Goal: Task Accomplishment & Management: Use online tool/utility

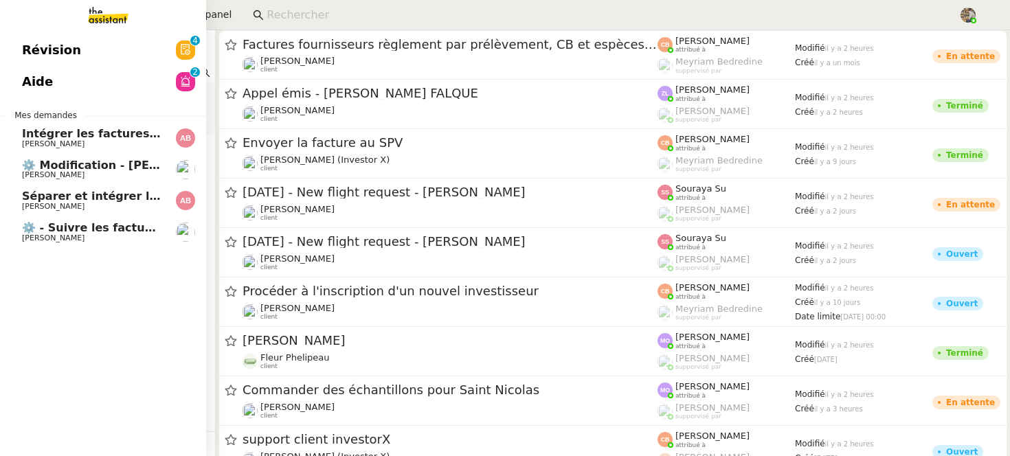
click at [13, 144] on link "Intégrer les factures dans ENERGYTRACK [PERSON_NAME]" at bounding box center [103, 138] width 206 height 32
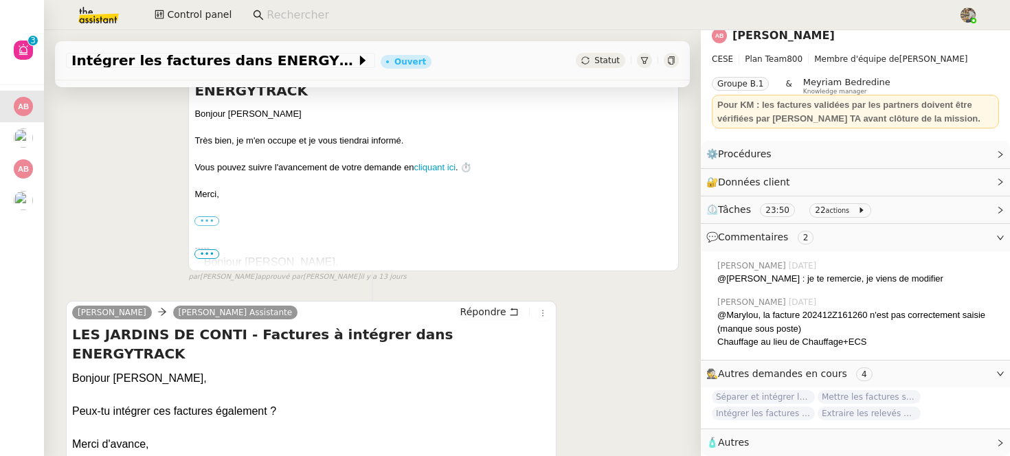
scroll to position [967, 0]
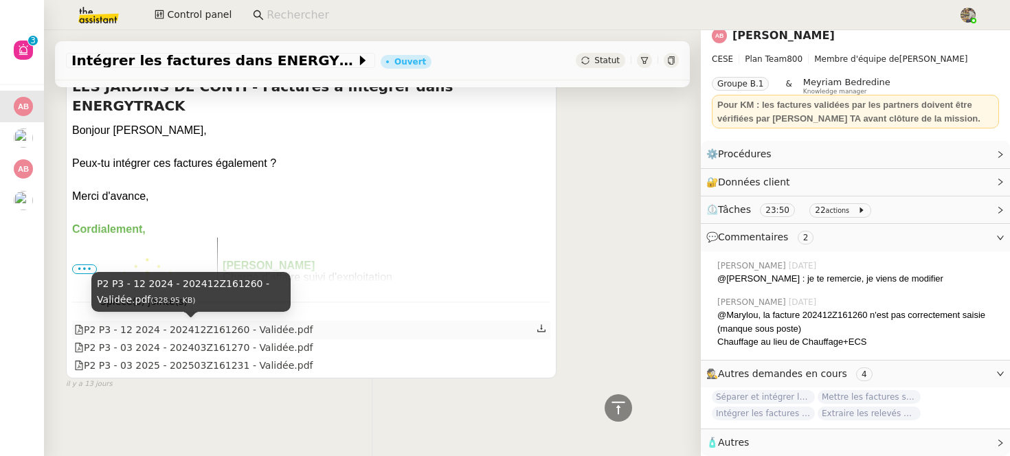
click at [271, 328] on div "P2 P3 - 12 2024 - 202412Z161260 - Validée.pdf" at bounding box center [193, 330] width 239 height 16
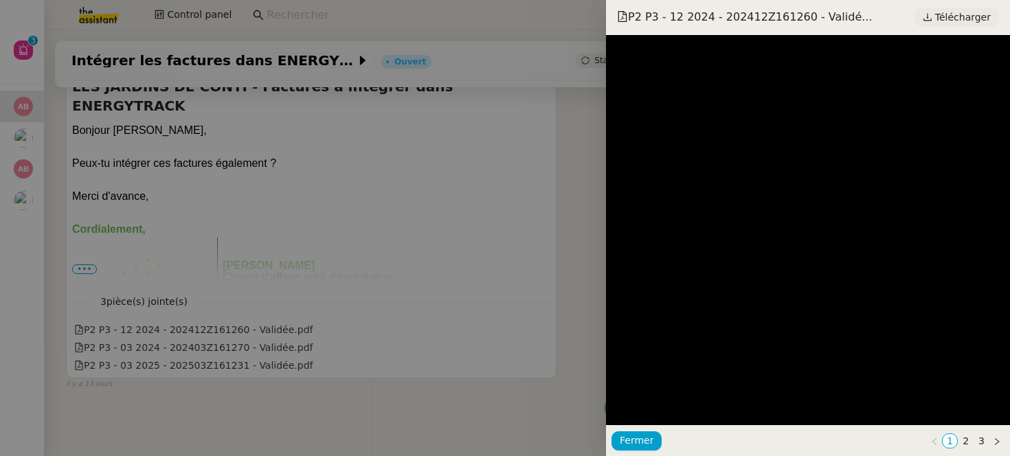
click at [973, 16] on span "Télécharger" at bounding box center [963, 17] width 56 height 18
click at [442, 188] on div at bounding box center [505, 228] width 1010 height 456
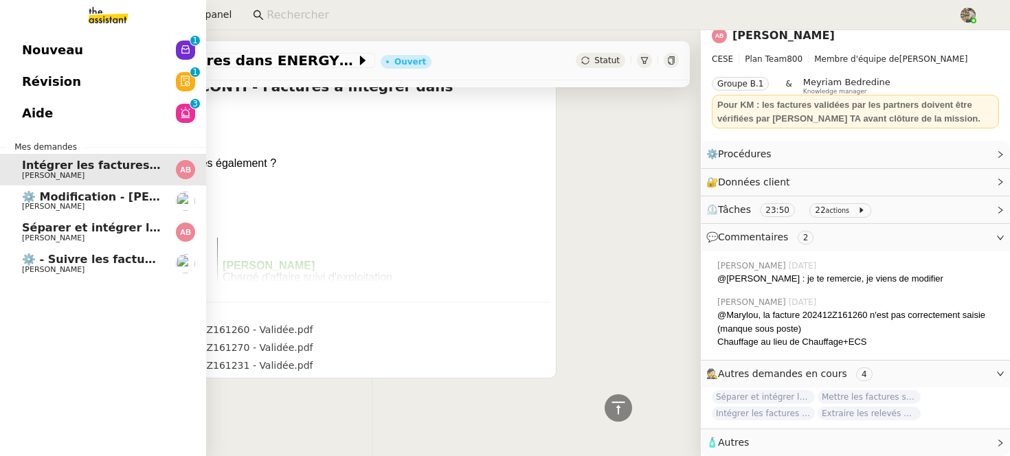
click at [23, 214] on link "⚙️ Modification - Saisie et suivi des devis sur Energy Track [PERSON_NAME]" at bounding box center [103, 201] width 206 height 32
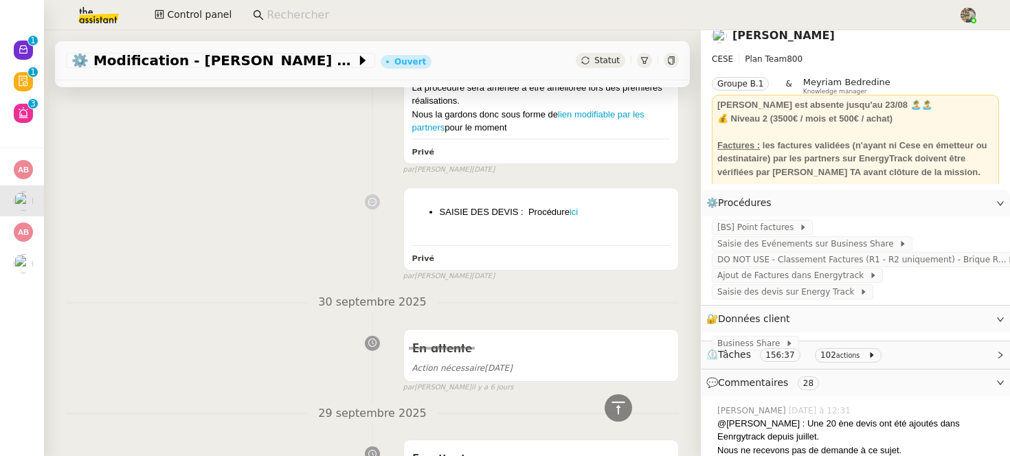
scroll to position [5911, 0]
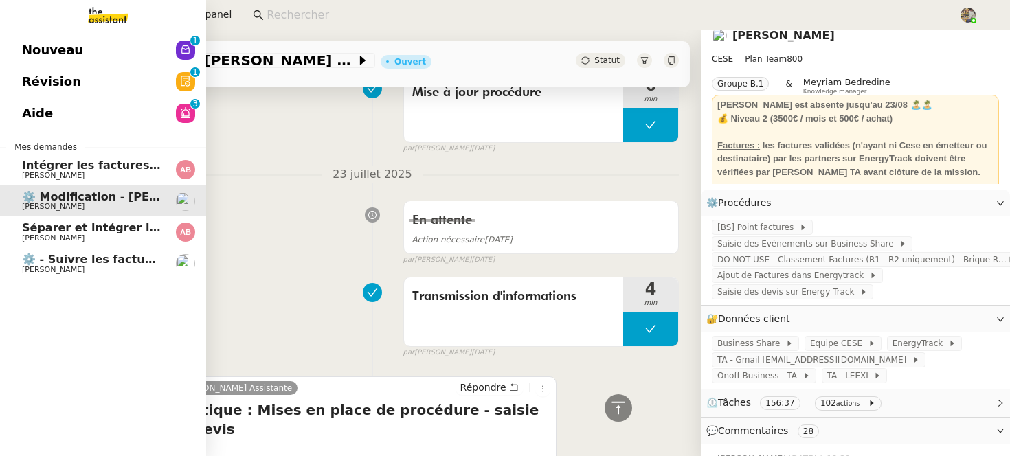
click at [29, 175] on span "[PERSON_NAME]" at bounding box center [53, 175] width 63 height 9
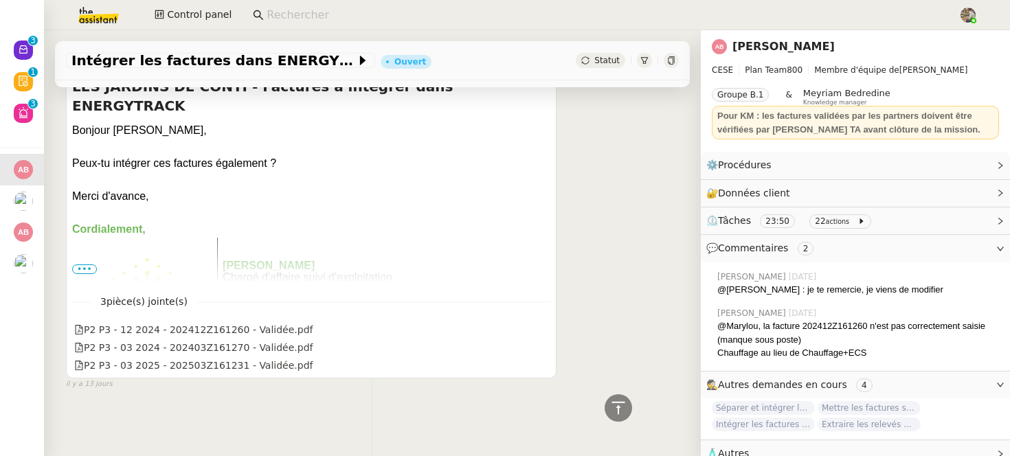
click at [298, 16] on input at bounding box center [606, 15] width 678 height 19
paste input "0001RXFLPU4"
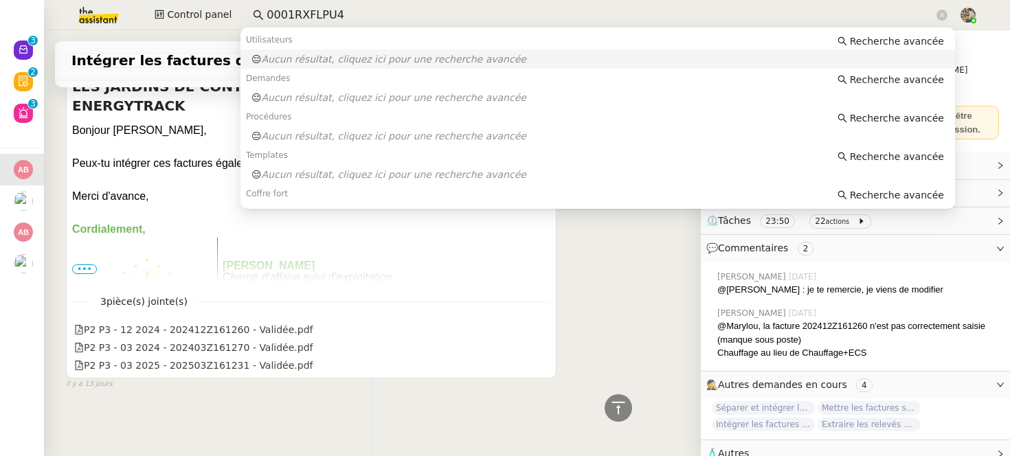
click at [299, 10] on input "0001RXFLPU4" at bounding box center [600, 15] width 667 height 19
paste input "R XFLPU6.pdf"
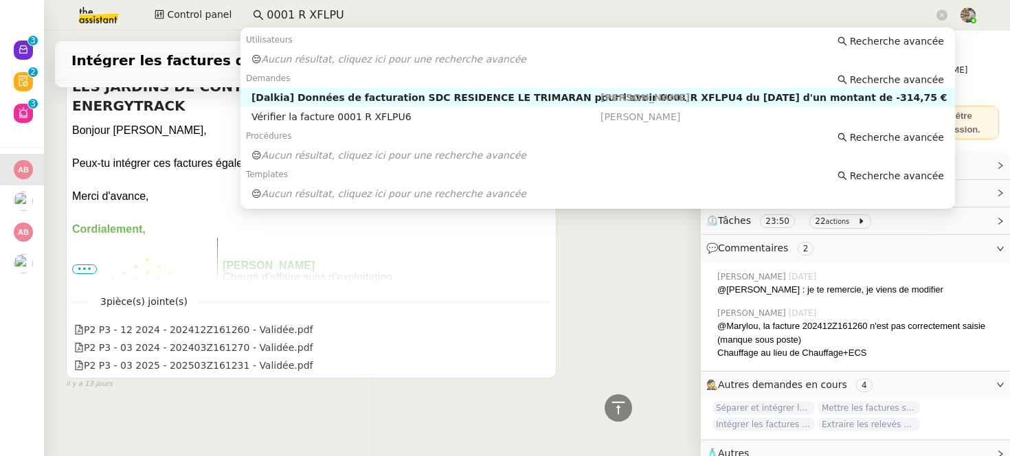
click at [376, 101] on div "[Dalkia] Données de facturation SDC RESIDENCE LE TRIMARAN pour l'avoir 0001 R X…" at bounding box center [425, 97] width 349 height 12
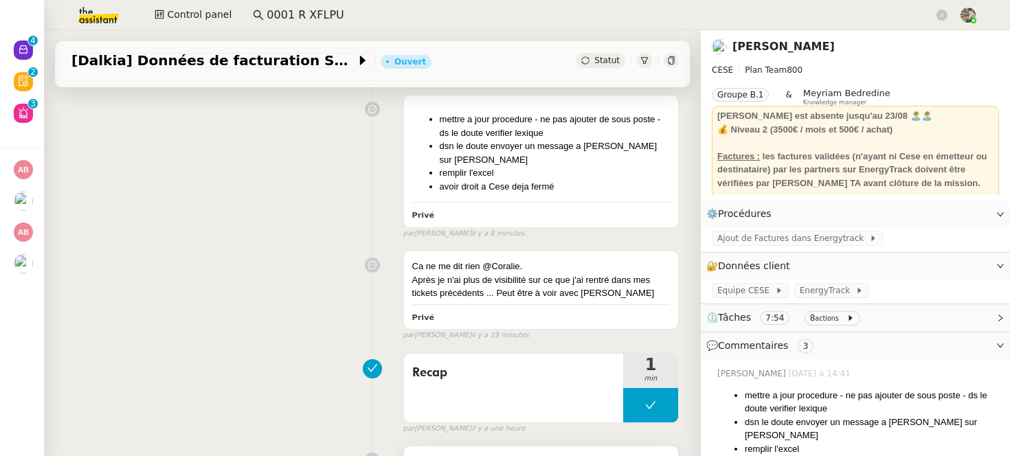
scroll to position [197, 0]
click at [349, 13] on input "0001 R XFLPU" at bounding box center [600, 15] width 667 height 19
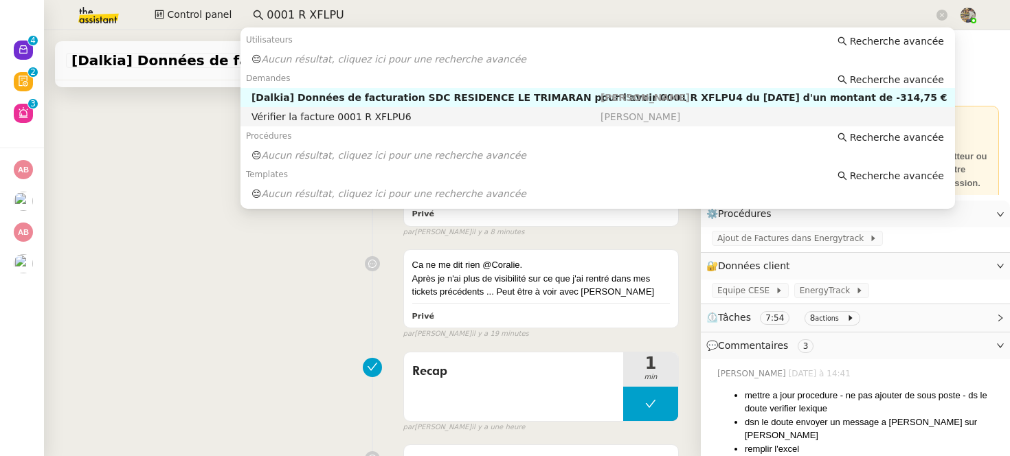
click at [349, 113] on div "Vérifier la facture 0001 R XFLPU6" at bounding box center [425, 117] width 349 height 12
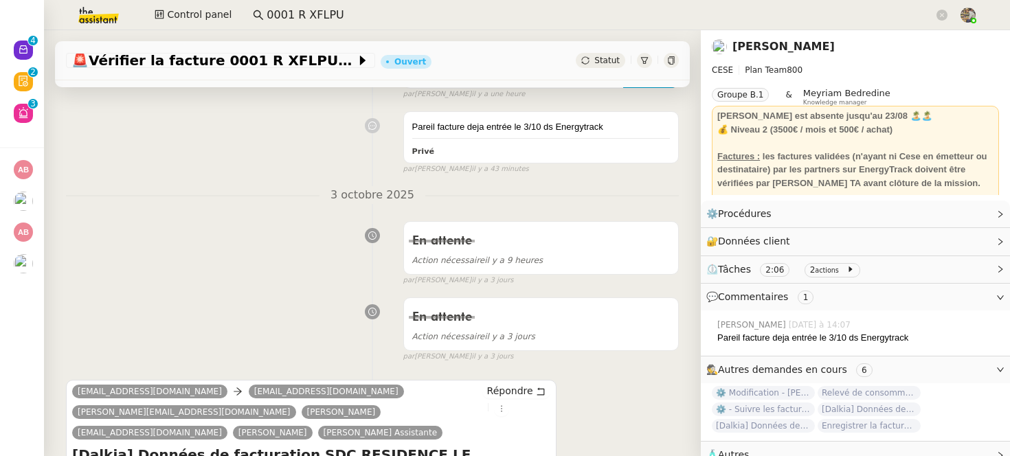
scroll to position [509, 0]
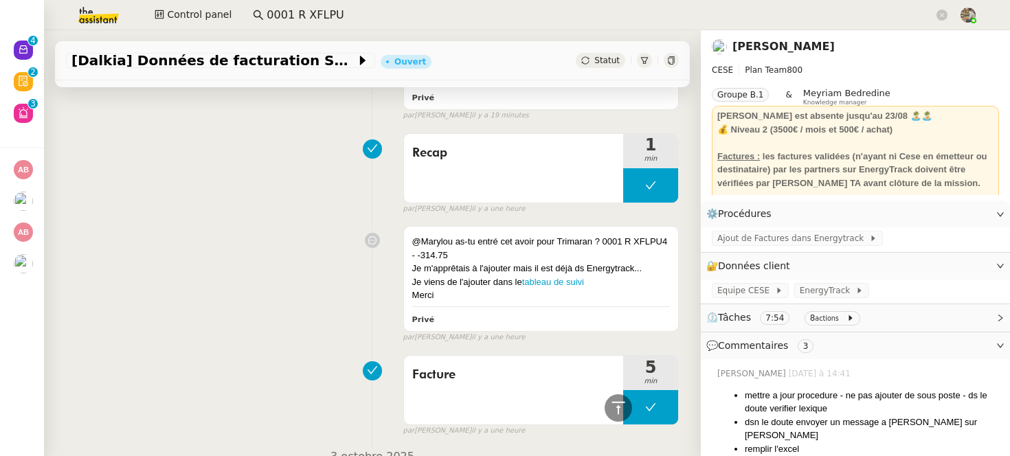
scroll to position [286, 0]
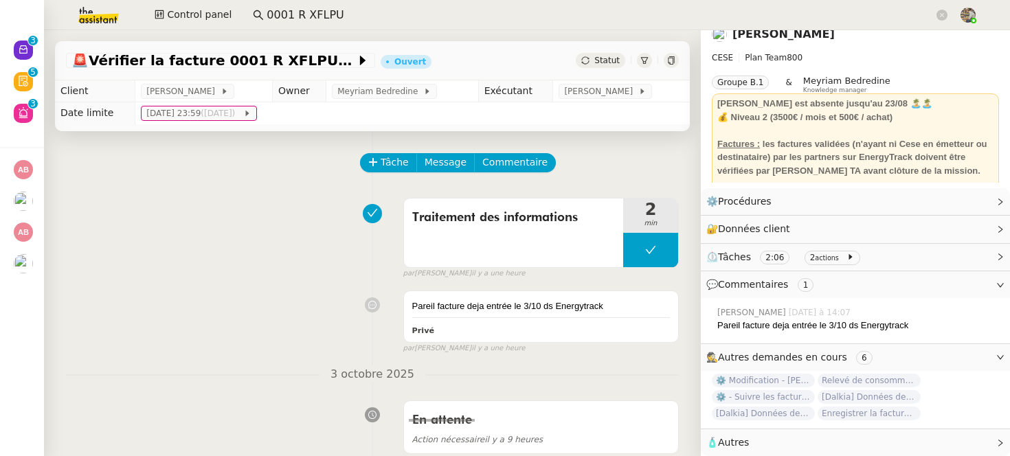
click at [304, 14] on input "0001 R XFLPU" at bounding box center [600, 15] width 667 height 19
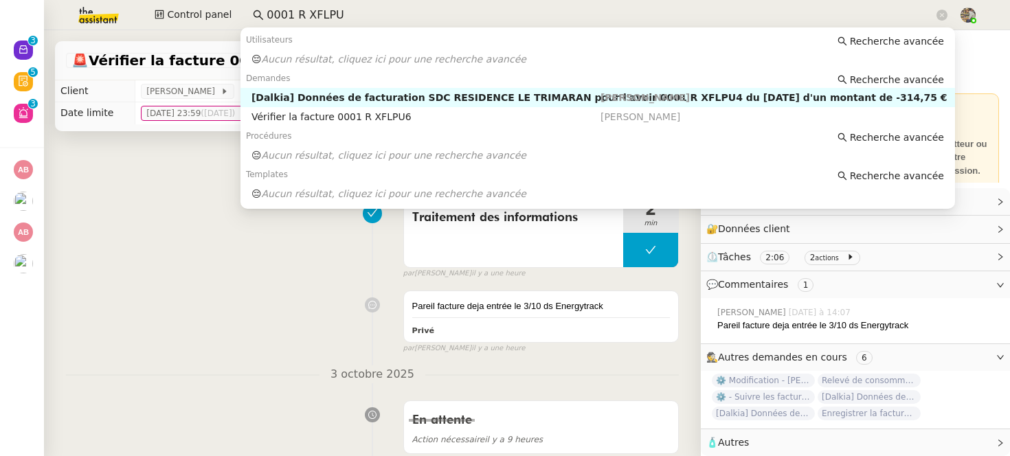
click at [304, 14] on input "0001 R XFLPU" at bounding box center [600, 15] width 667 height 19
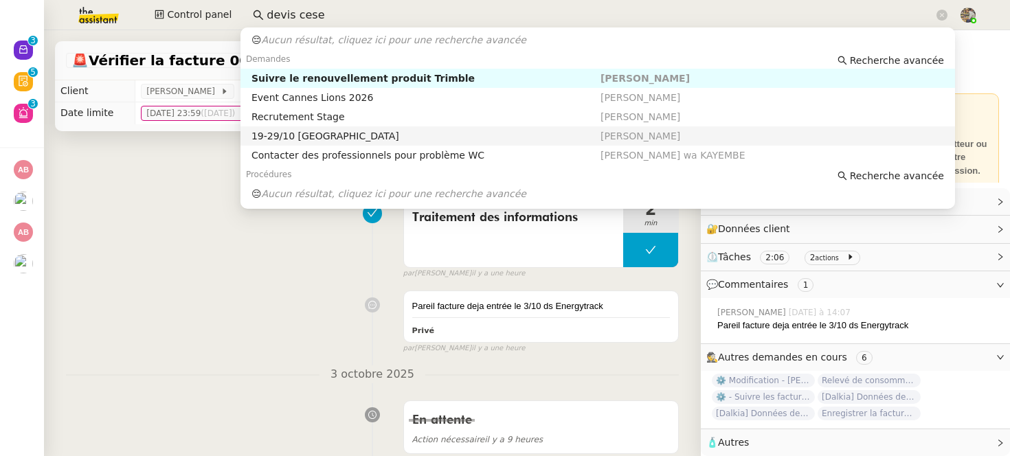
scroll to position [113, 0]
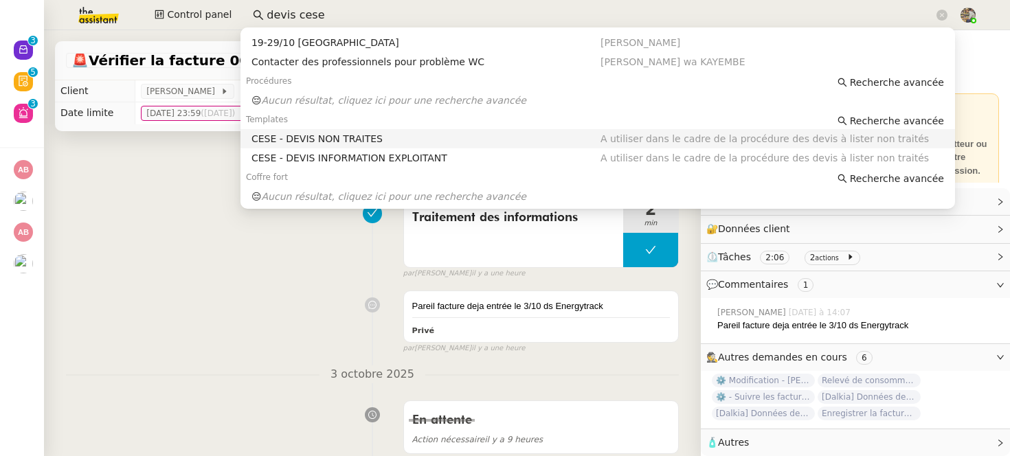
click at [372, 139] on div "CESE - DEVIS NON TRAITES" at bounding box center [425, 139] width 349 height 12
type input "devis cese"
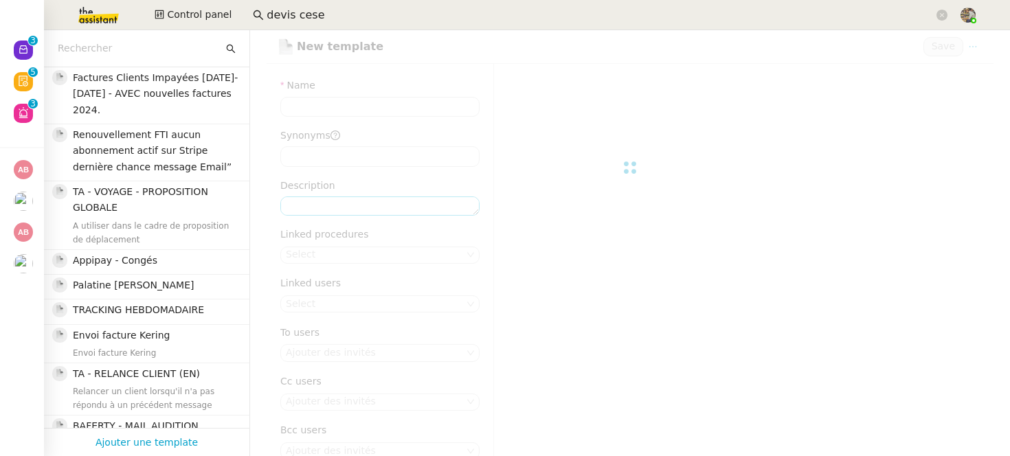
type input "CESE - DEVIS NON TRAITES"
type textarea "A utiliser dans le cadre de la procédure des devis à lister non traités"
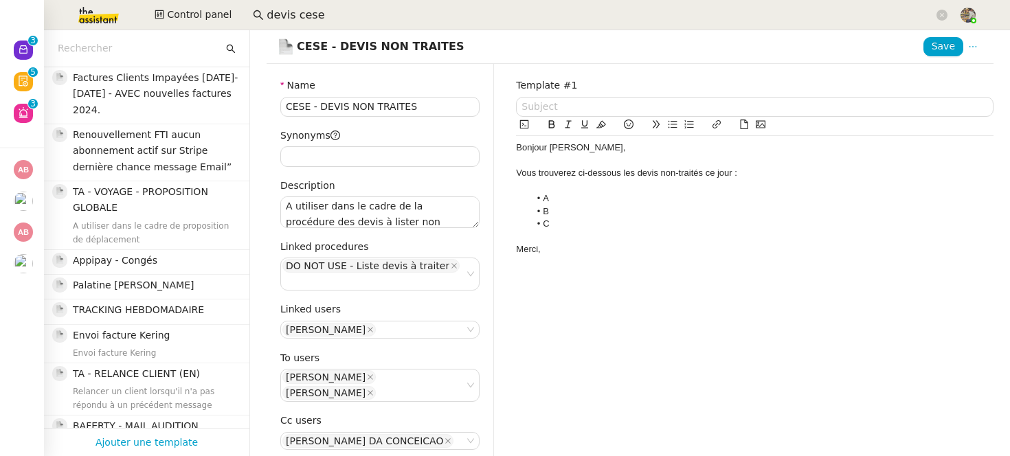
click at [376, 12] on input "devis cese" at bounding box center [600, 15] width 667 height 19
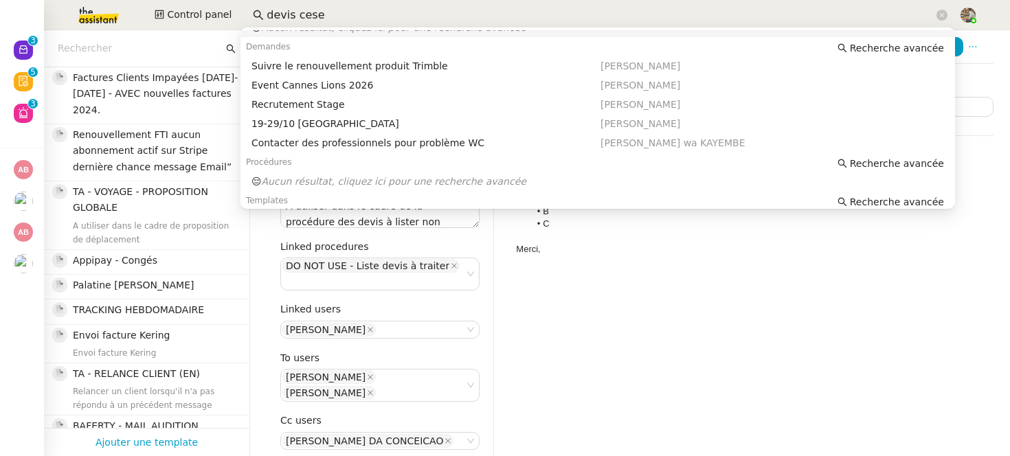
scroll to position [19, 0]
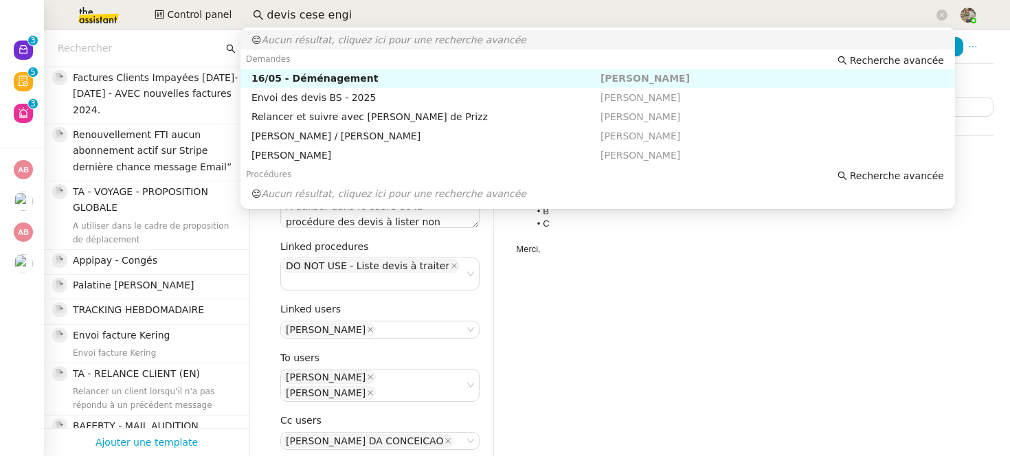
type input "devis cese engi"
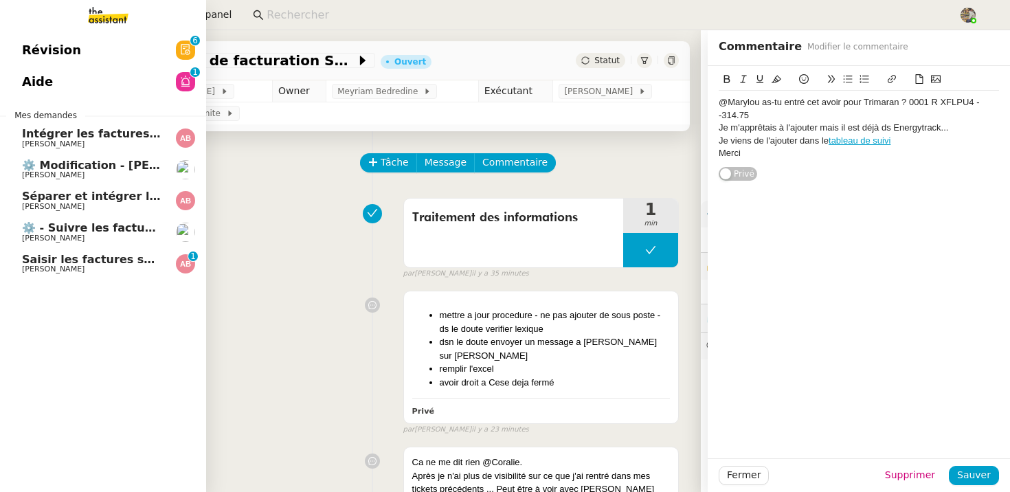
click at [68, 258] on span "Saisir les factures sur ENERGYTRACK" at bounding box center [136, 259] width 229 height 13
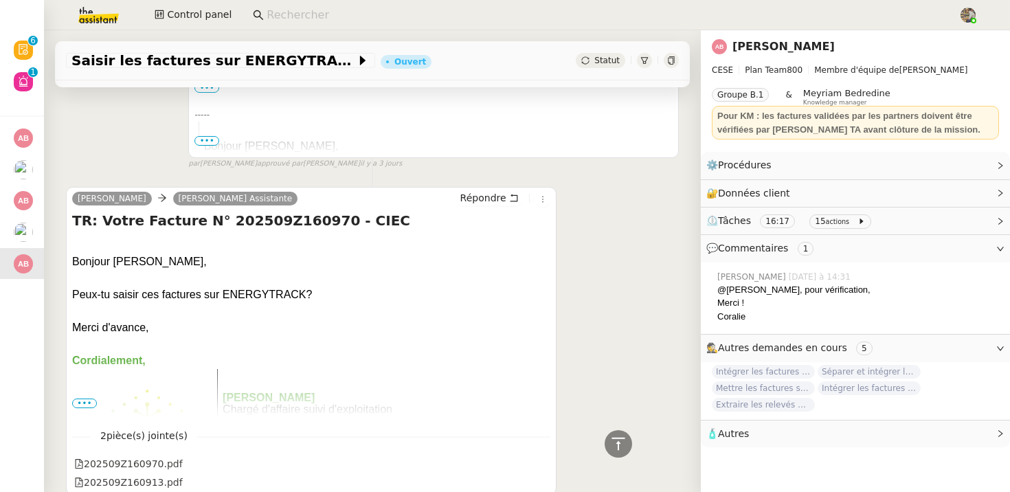
scroll to position [1081, 0]
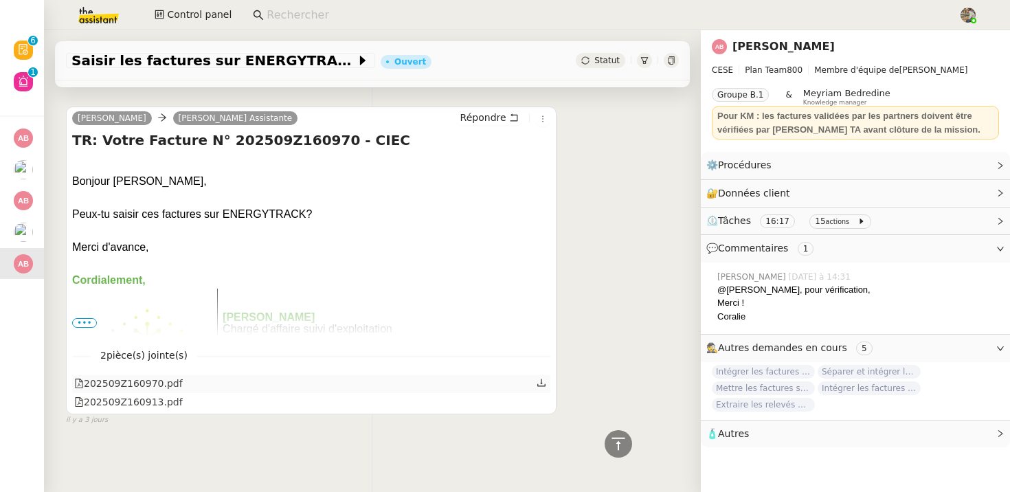
click at [150, 379] on div "202509Z160970.pdf" at bounding box center [128, 384] width 109 height 16
